Goal: Information Seeking & Learning: Learn about a topic

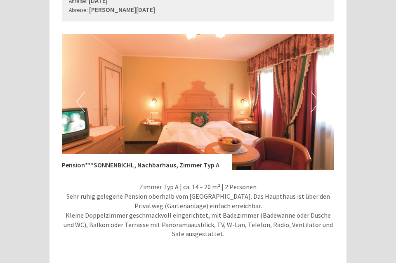
scroll to position [1113, 0]
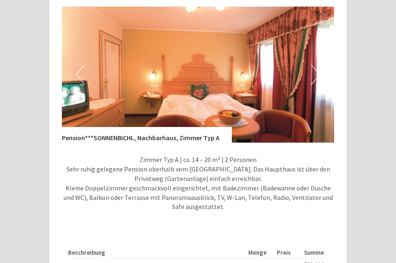
click at [314, 64] on button "Next" at bounding box center [315, 74] width 9 height 21
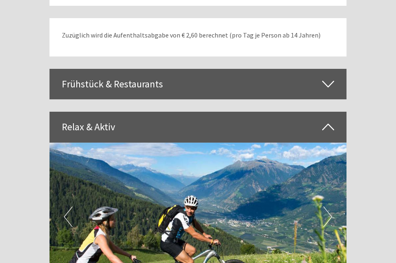
scroll to position [1424, 0]
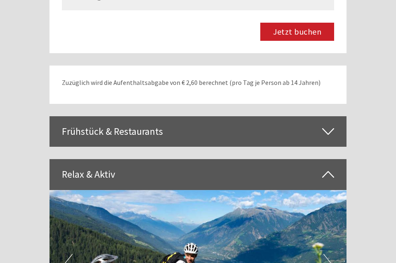
click at [321, 116] on div "Frühstück & Restaurants" at bounding box center [197, 131] width 297 height 30
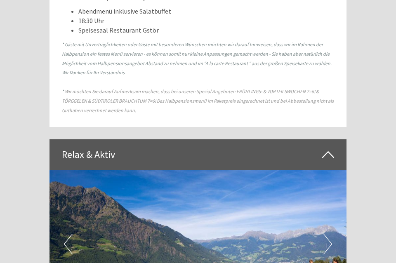
scroll to position [2225, 0]
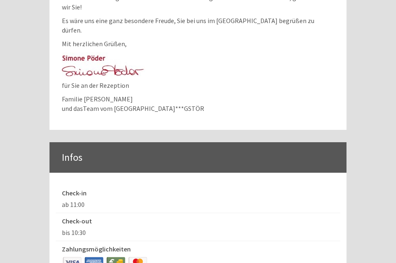
scroll to position [3071, 0]
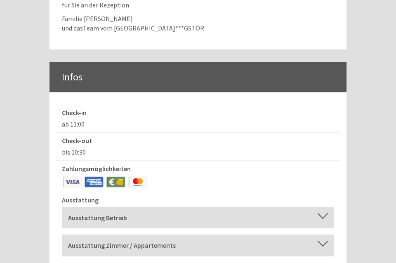
click at [322, 207] on div "Ausstattung Betrieb Terrasse, Garten, [GEOGRAPHIC_DATA], Aufzug, Wireless/WiFi/…" at bounding box center [198, 218] width 272 height 22
click at [321, 213] on div at bounding box center [322, 216] width 10 height 6
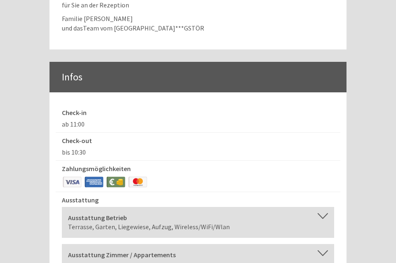
click at [321, 213] on div at bounding box center [322, 216] width 10 height 6
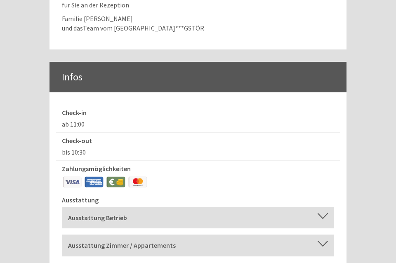
click at [321, 213] on div at bounding box center [322, 216] width 10 height 6
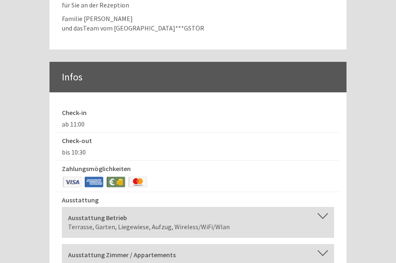
click at [321, 213] on div at bounding box center [322, 216] width 10 height 6
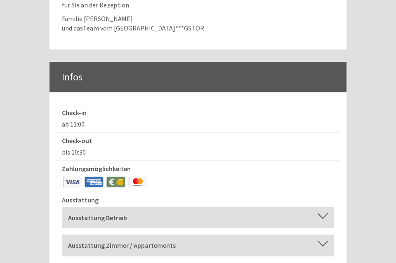
click at [316, 241] on div "Ausstattung Zimmer / Appartements" at bounding box center [198, 245] width 260 height 9
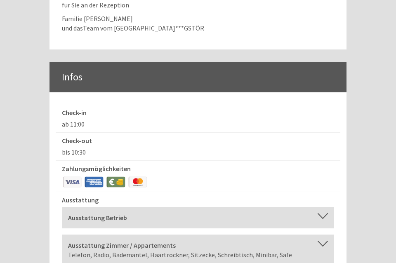
click at [323, 241] on div at bounding box center [322, 244] width 10 height 6
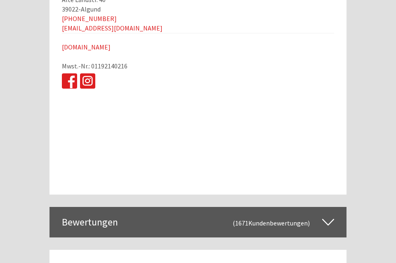
scroll to position [3344, 0]
